Goal: Register for event/course

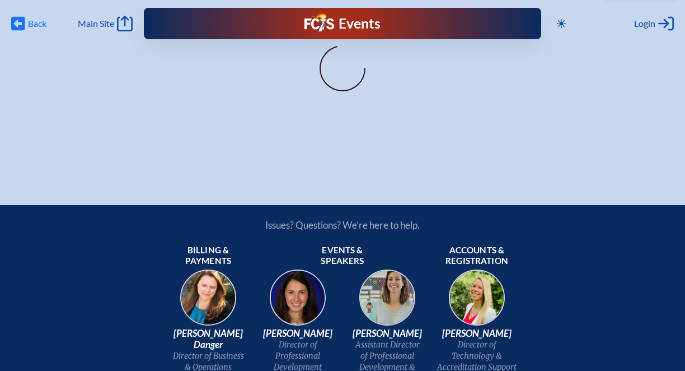
click at [22, 21] on icon at bounding box center [18, 24] width 14 height 14
click at [330, 58] on p "You must be logged in to act in a role." at bounding box center [342, 54] width 591 height 11
click at [659, 22] on icon "Log in or Create Account" at bounding box center [666, 24] width 16 height 16
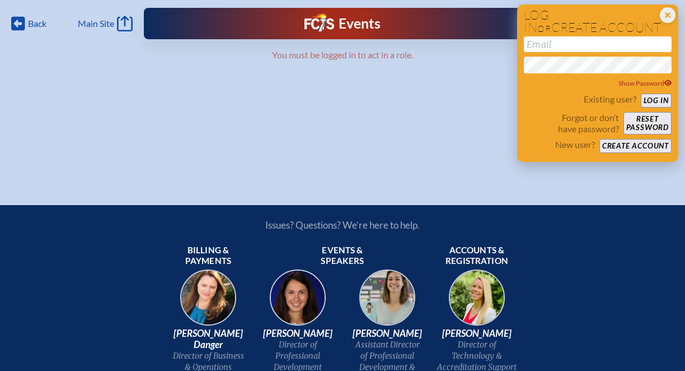
click at [599, 39] on input "email" at bounding box center [598, 44] width 148 height 16
type input "[EMAIL_ADDRESS][DOMAIN_NAME]"
click at [668, 81] on icon at bounding box center [668, 82] width 8 height 7
click at [659, 102] on button "Log in" at bounding box center [656, 100] width 31 height 14
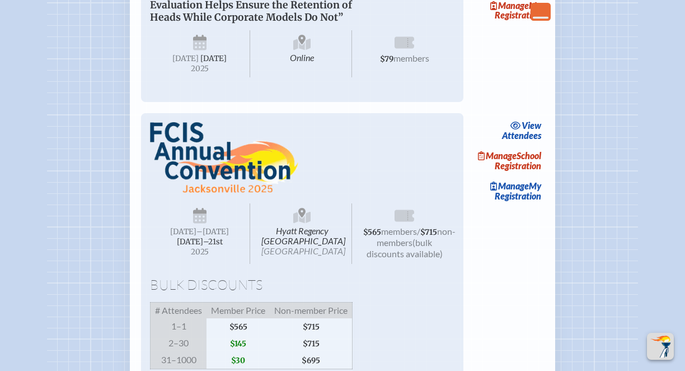
scroll to position [668, 0]
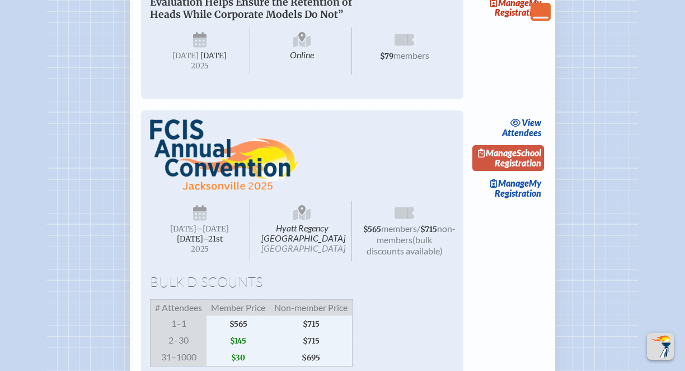
click at [526, 171] on link "Manage School Registration" at bounding box center [508, 158] width 72 height 26
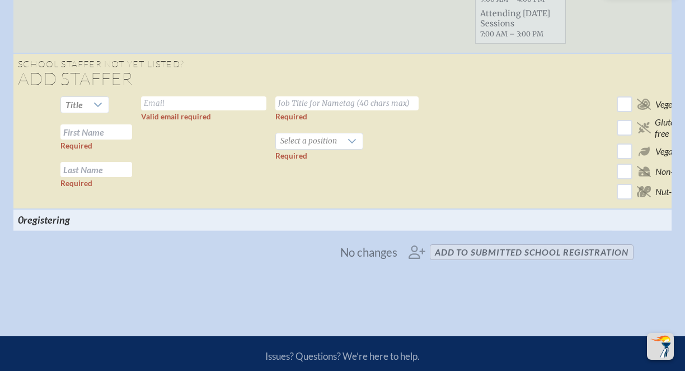
scroll to position [677, 0]
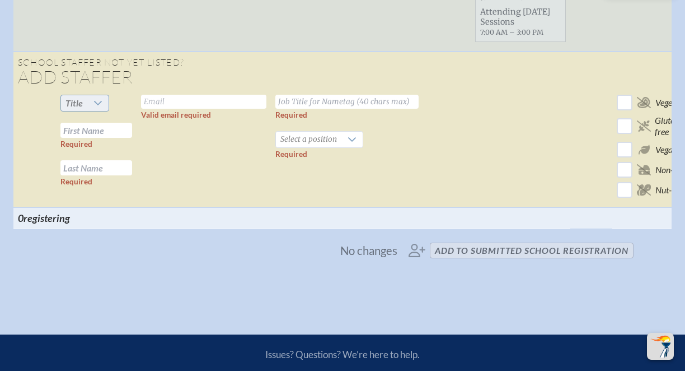
click at [93, 109] on div at bounding box center [97, 103] width 21 height 16
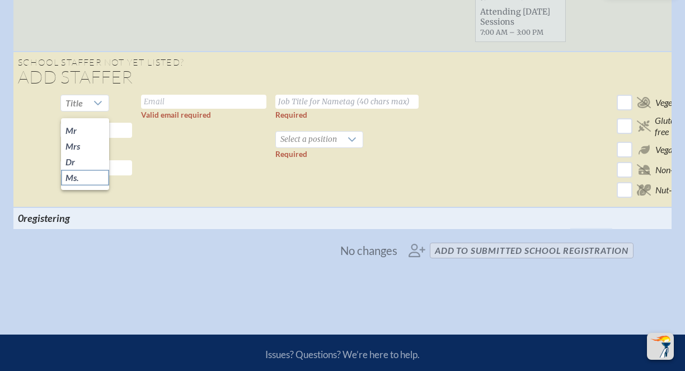
click at [79, 181] on li "Ms." at bounding box center [85, 178] width 48 height 16
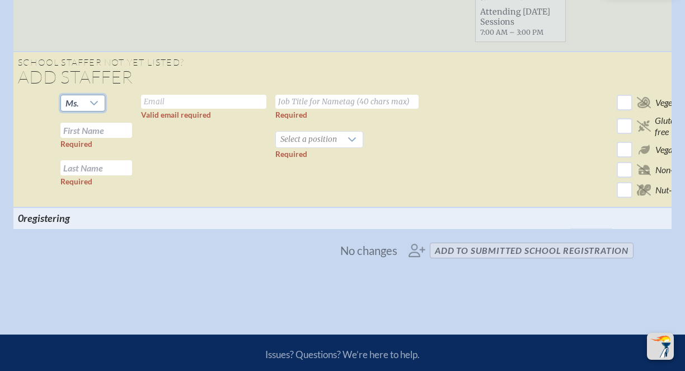
click at [110, 137] on input "text" at bounding box center [96, 130] width 72 height 15
type input "c"
type input "Candy"
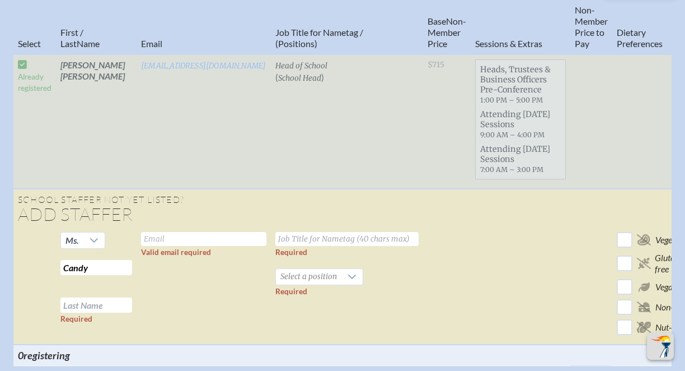
scroll to position [550, 0]
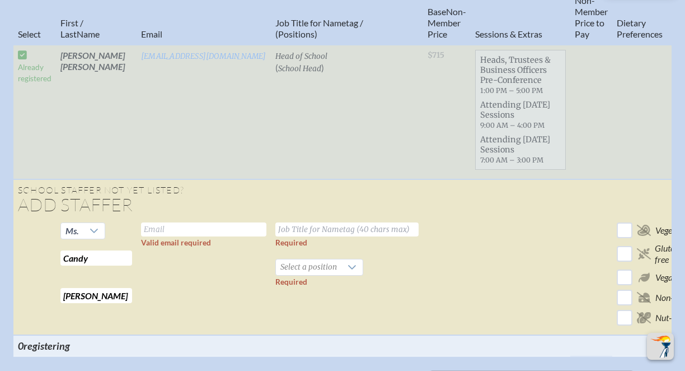
type input "[PERSON_NAME]"
type input "[EMAIL_ADDRESS][DOMAIN_NAME]"
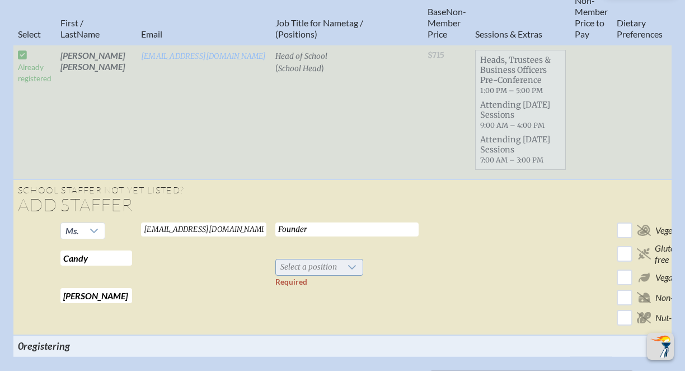
type input "Founder"
click at [310, 275] on span "Select a position" at bounding box center [308, 267] width 65 height 16
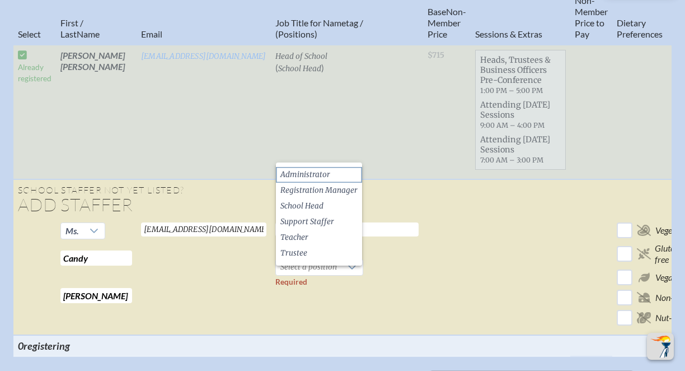
click at [315, 176] on span "Administrator" at bounding box center [305, 174] width 50 height 11
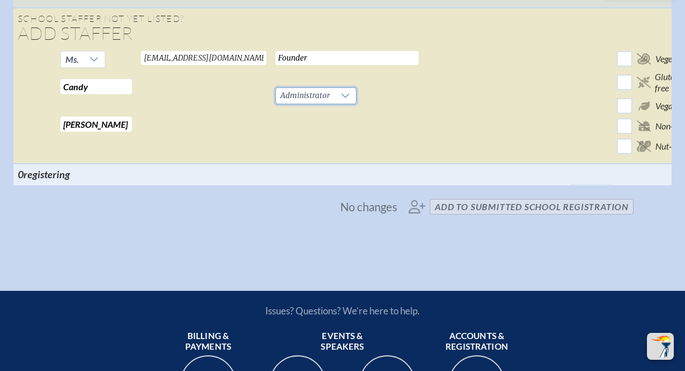
scroll to position [725, 0]
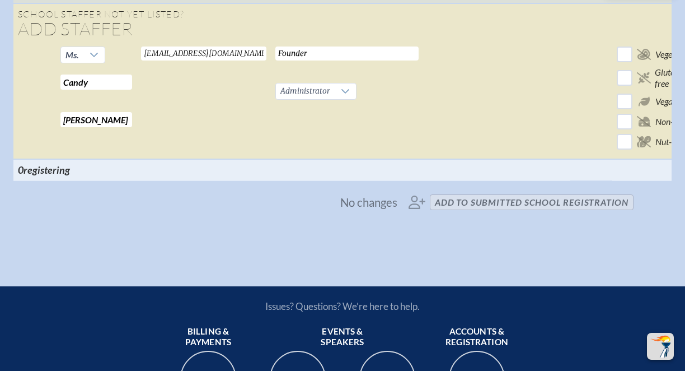
click at [491, 207] on span "No changes add to submitted School Registration" at bounding box center [342, 202] width 591 height 25
click at [460, 208] on span "No changes add to submitted School Registration" at bounding box center [342, 202] width 591 height 25
click at [499, 210] on span "No changes add to submitted School Registration" at bounding box center [342, 202] width 591 height 25
click at [414, 207] on span "No changes add to submitted School Registration" at bounding box center [342, 202] width 591 height 25
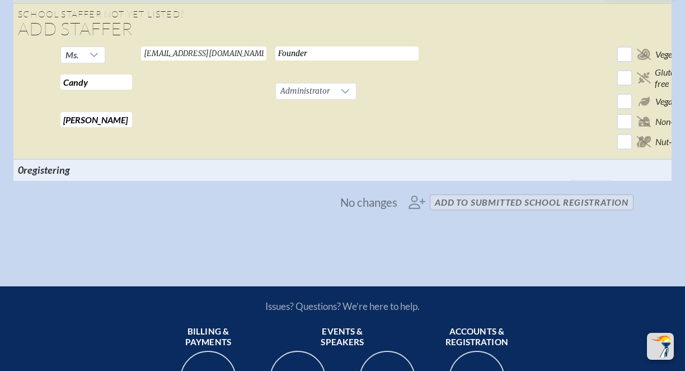
click at [509, 208] on span "No changes add to submitted School Registration" at bounding box center [342, 202] width 591 height 25
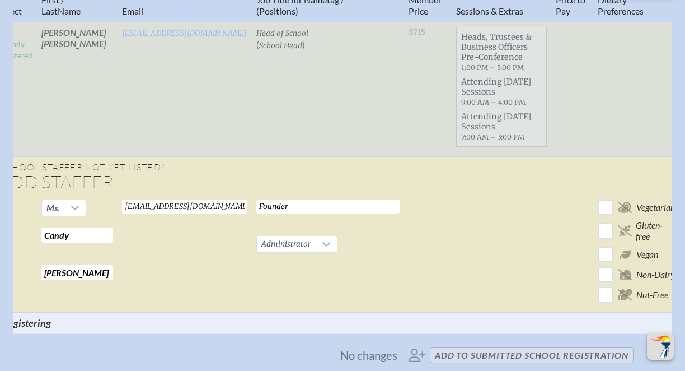
scroll to position [0, 77]
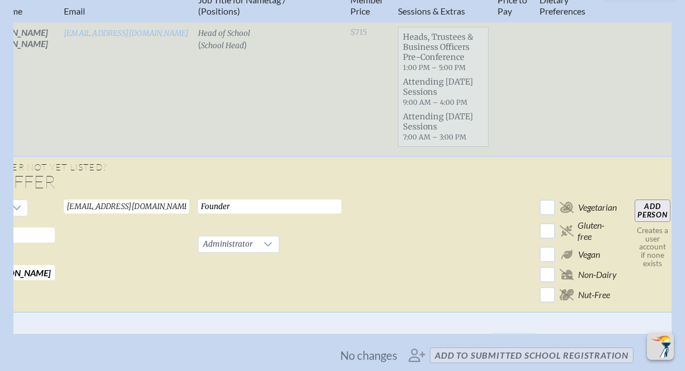
click at [648, 219] on input "Add Person" at bounding box center [653, 210] width 36 height 22
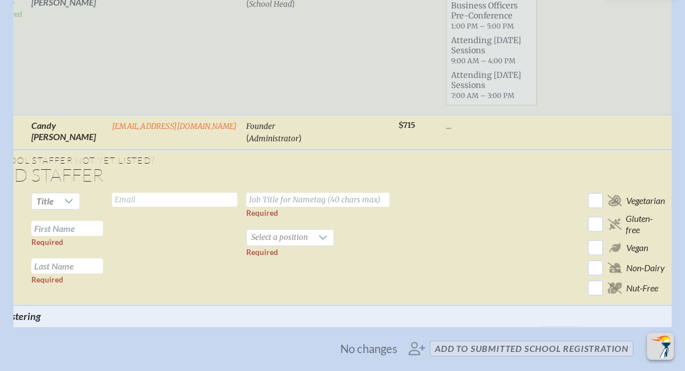
scroll to position [617, 0]
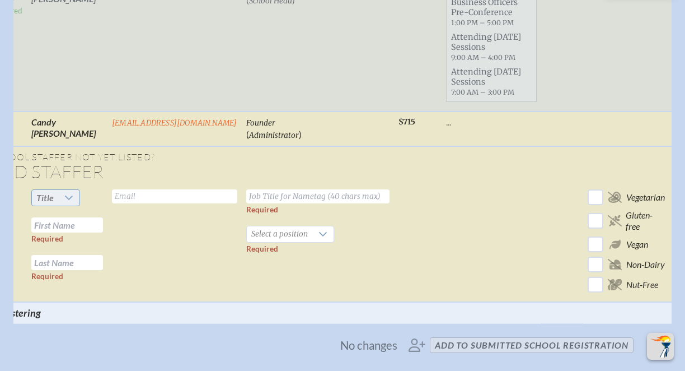
click at [71, 200] on icon at bounding box center [69, 197] width 8 height 4
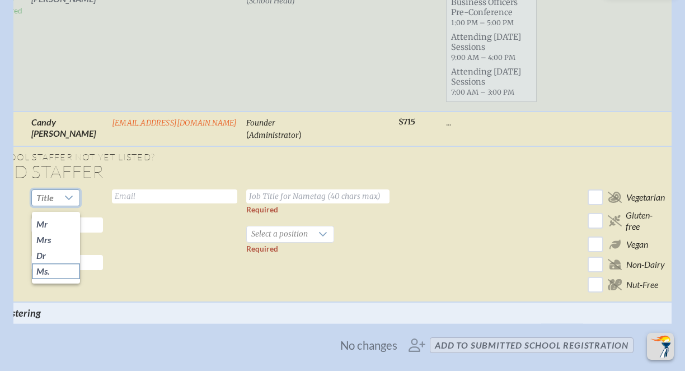
click at [55, 272] on li "Ms." at bounding box center [56, 271] width 48 height 16
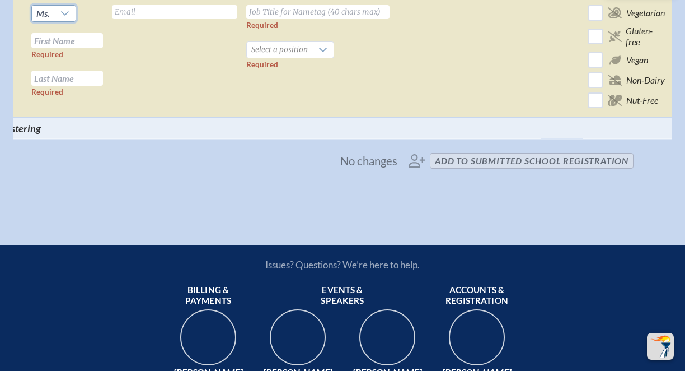
scroll to position [804, 0]
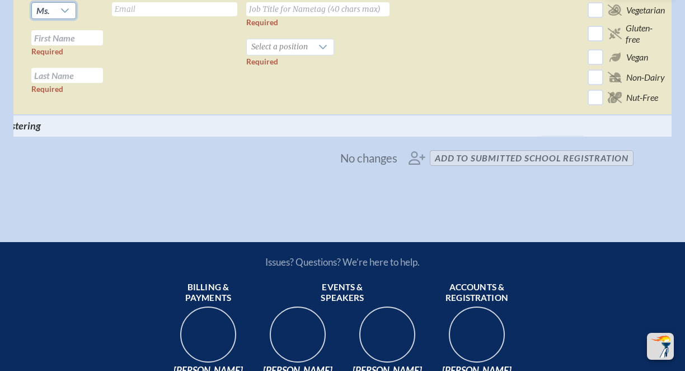
click at [89, 45] on input "text" at bounding box center [67, 37] width 72 height 15
type input "[PERSON_NAME]"
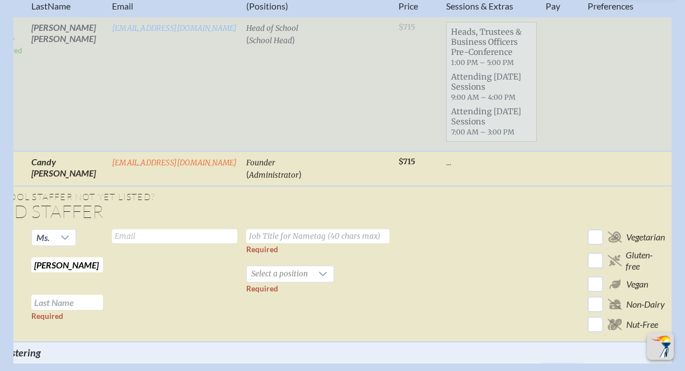
scroll to position [579, 0]
type input "[PERSON_NAME]"
click at [125, 242] on input "text" at bounding box center [174, 235] width 125 height 14
paste input "[EMAIL_ADDRESS][DOMAIN_NAME]"
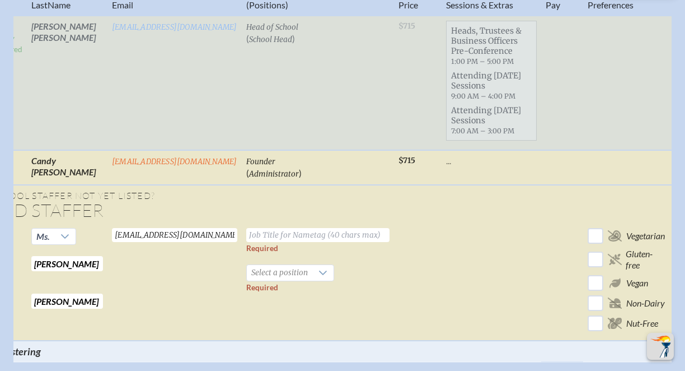
type input "[EMAIL_ADDRESS][DOMAIN_NAME]"
click at [331, 241] on input "text" at bounding box center [317, 235] width 143 height 14
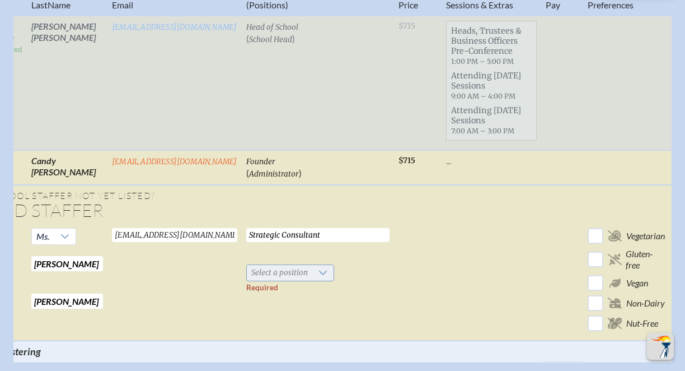
type input "Strategic Consultant"
click at [325, 275] on icon at bounding box center [323, 272] width 8 height 4
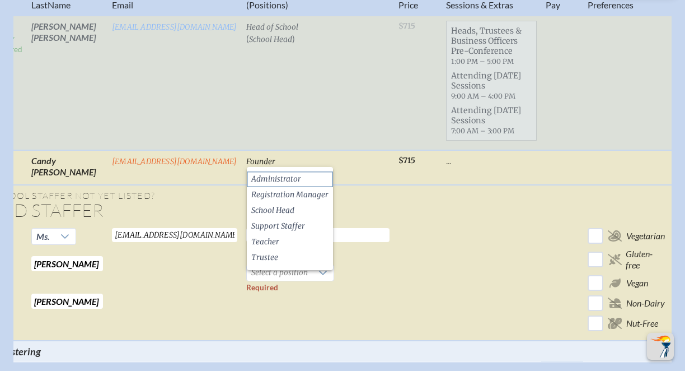
click at [297, 179] on span "Administrator" at bounding box center [276, 179] width 50 height 11
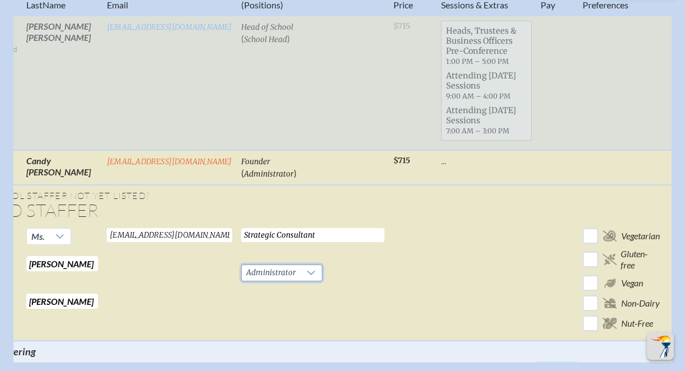
scroll to position [0, 77]
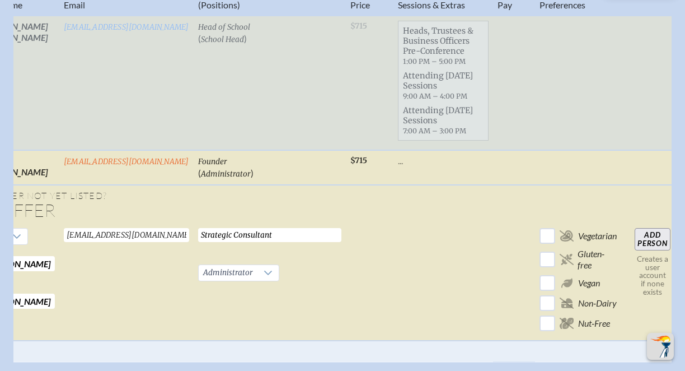
click at [649, 248] on input "Add Person" at bounding box center [653, 239] width 36 height 22
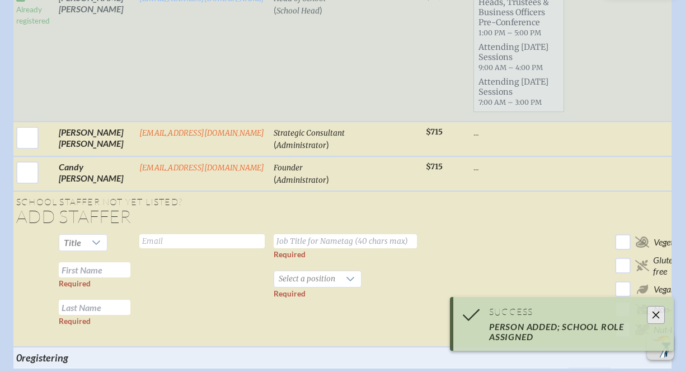
scroll to position [0, 0]
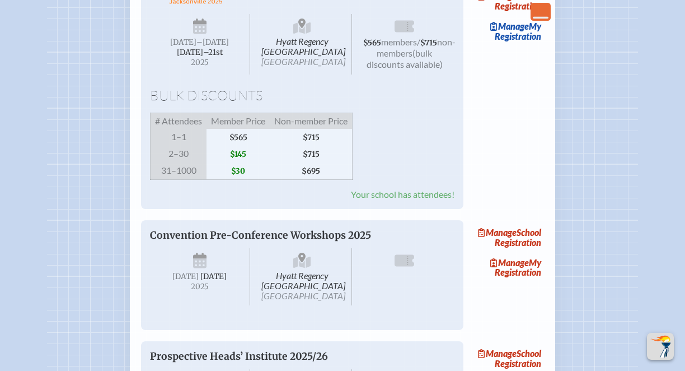
scroll to position [827, 0]
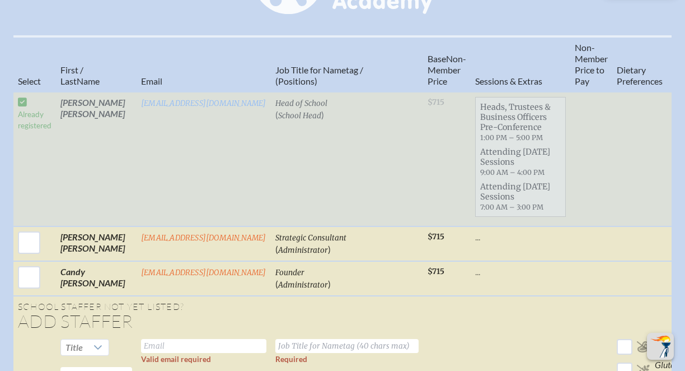
scroll to position [502, 0]
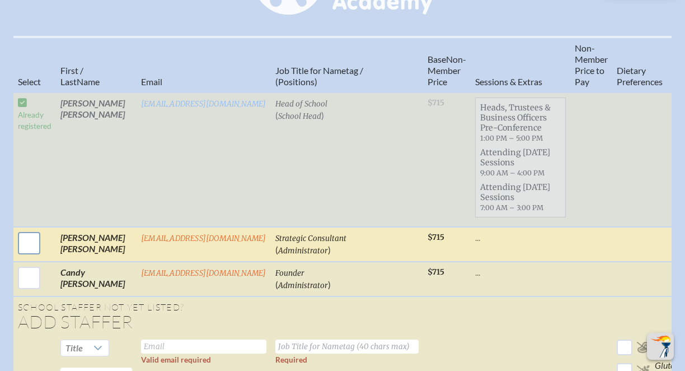
click at [34, 253] on input "checkbox" at bounding box center [29, 243] width 28 height 28
checkbox input "true"
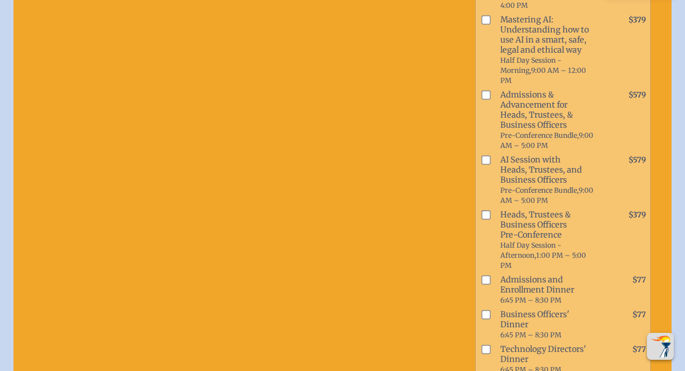
scroll to position [763, 0]
